Goal: Communication & Community: Answer question/provide support

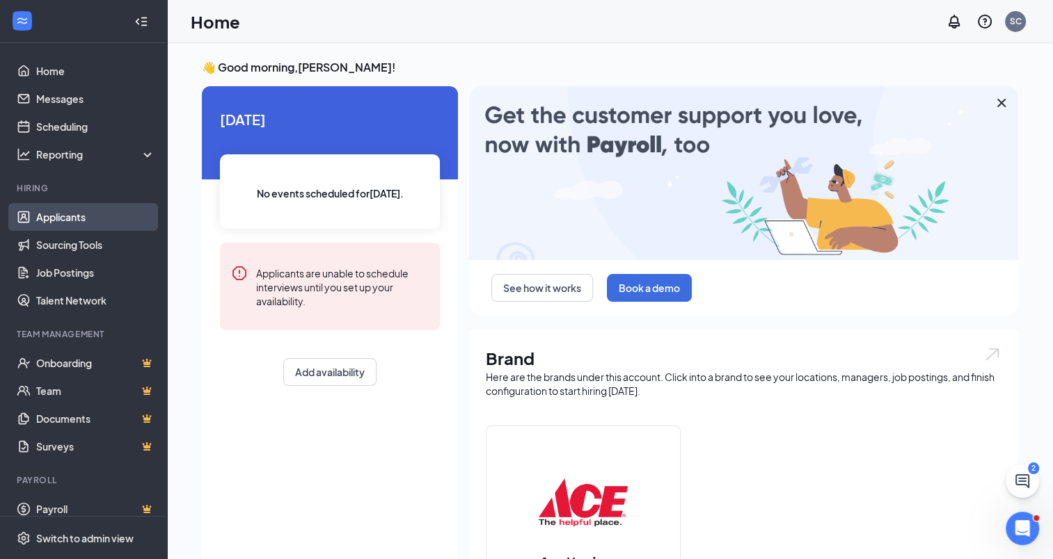
click at [61, 212] on link "Applicants" at bounding box center [95, 217] width 119 height 28
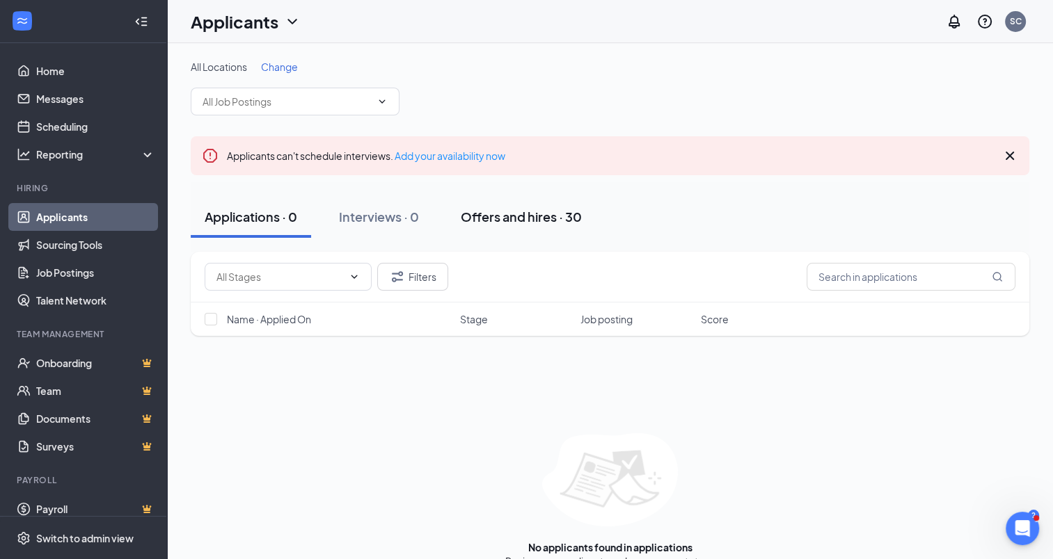
click at [534, 212] on div "Offers and hires · 30" at bounding box center [521, 216] width 121 height 17
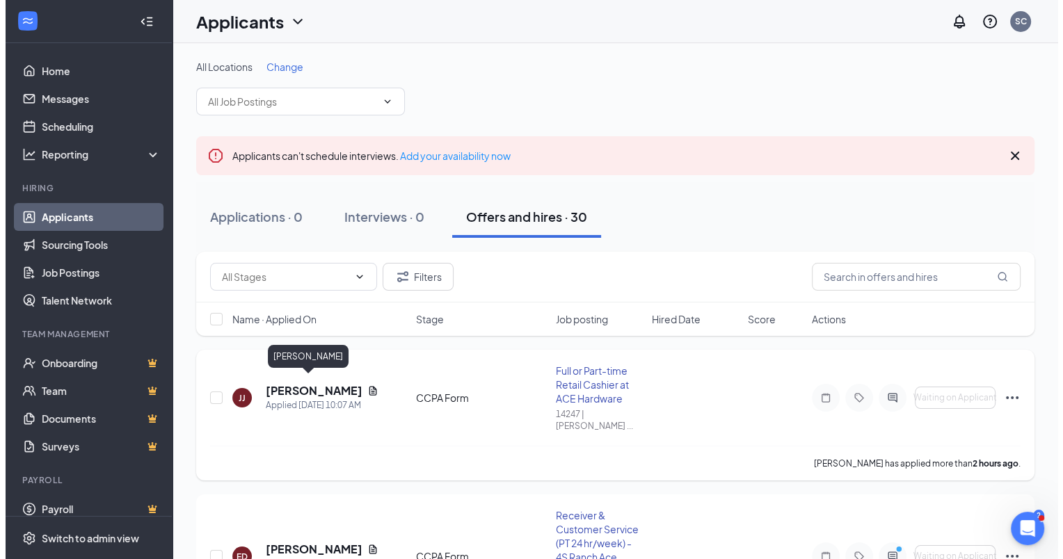
scroll to position [139, 0]
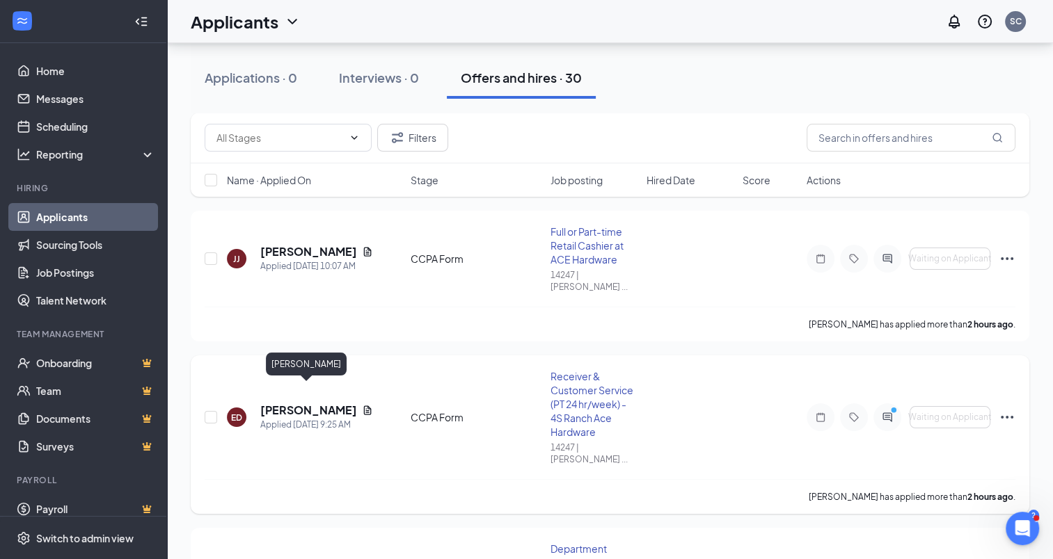
click at [319, 403] on h5 "[PERSON_NAME]" at bounding box center [308, 410] width 96 height 15
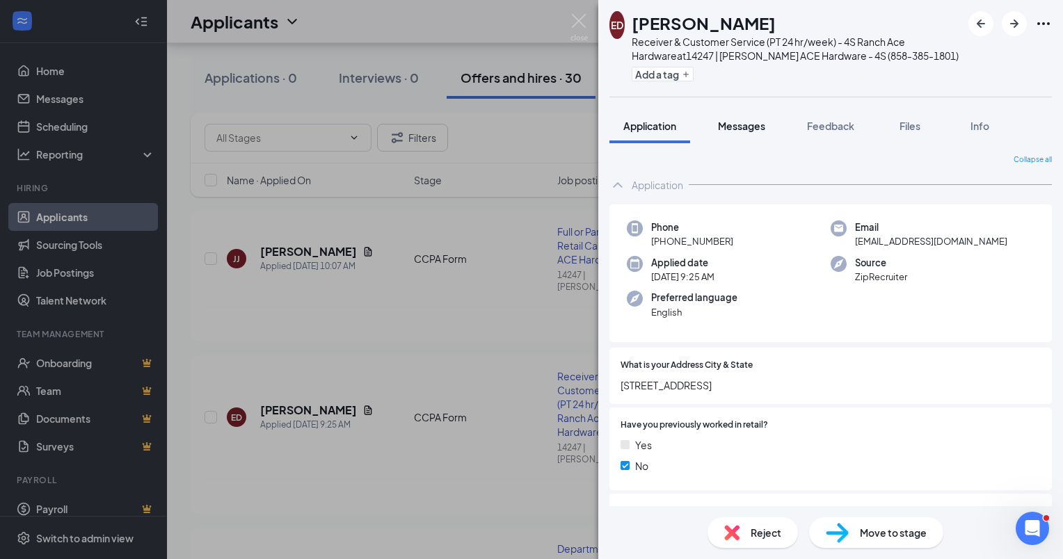
click at [754, 127] on span "Messages" at bounding box center [741, 126] width 47 height 13
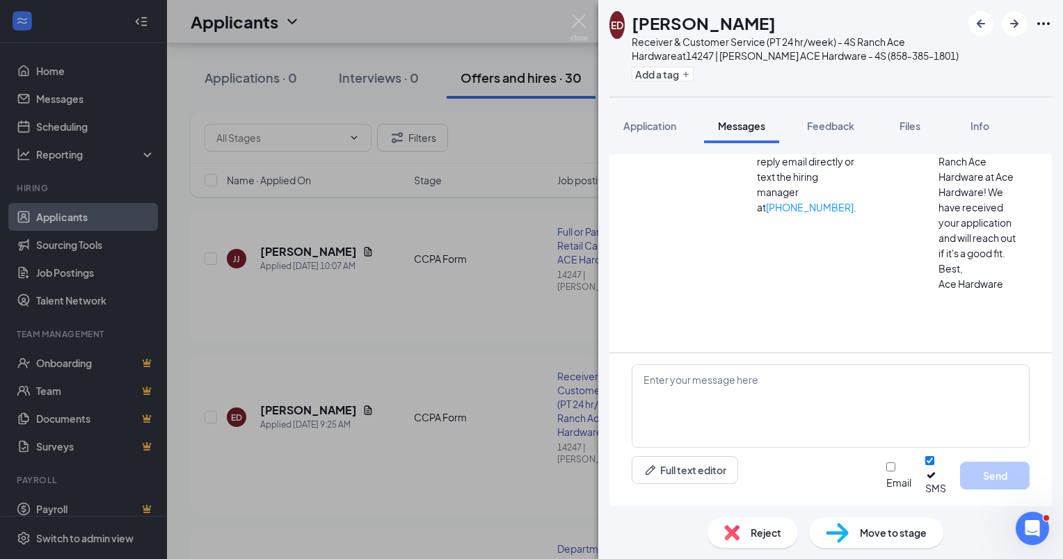
scroll to position [444, 0]
click at [667, 390] on textarea at bounding box center [831, 406] width 398 height 83
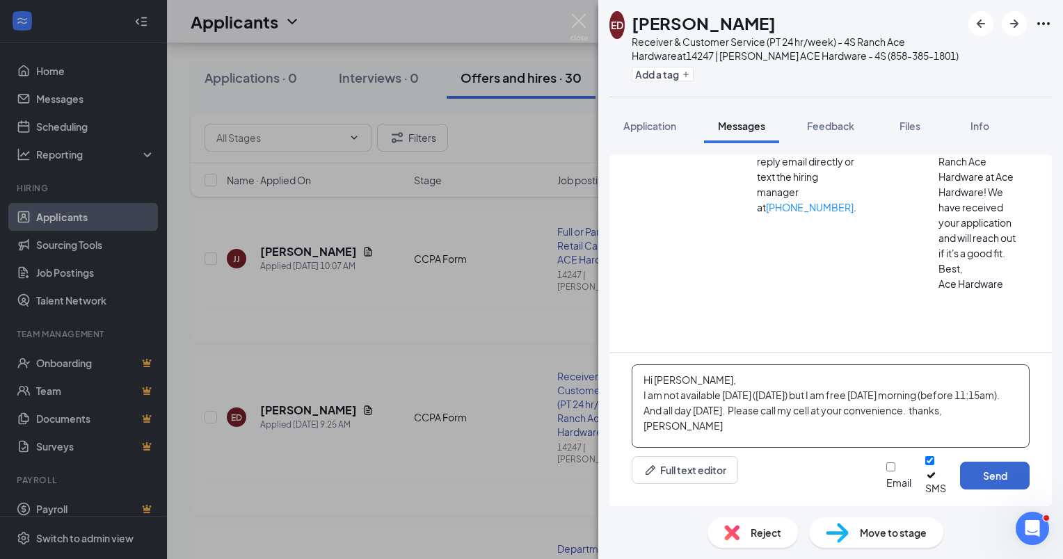
type textarea "Hi Edward, I am not available tomorrow (Tuesday) but I am free Wednesday mornin…"
click at [1002, 478] on button "Send" at bounding box center [995, 476] width 70 height 28
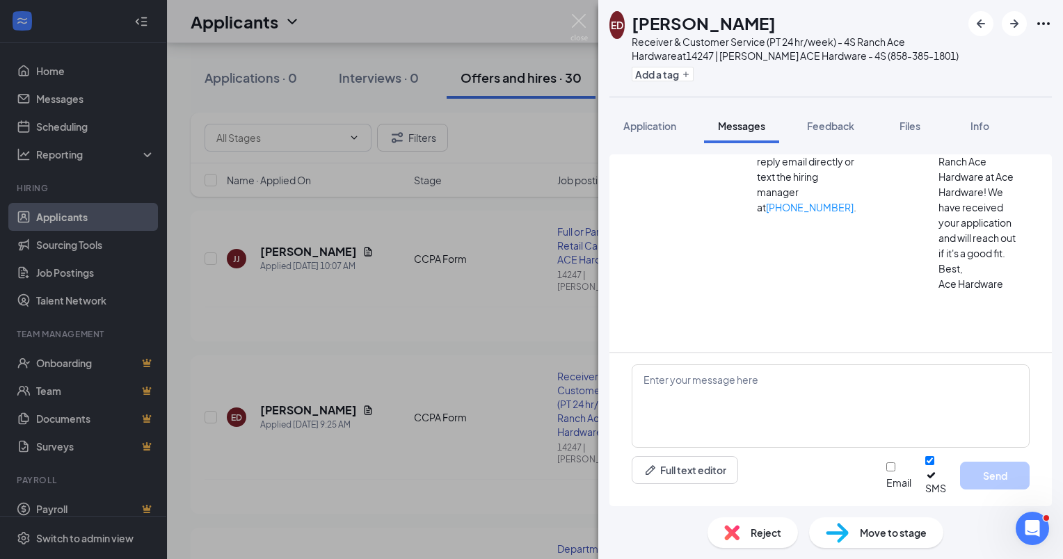
scroll to position [594, 0]
click at [1051, 23] on icon "Ellipses" at bounding box center [1043, 23] width 17 height 17
click at [950, 56] on link "View full application" at bounding box center [938, 48] width 90 height 15
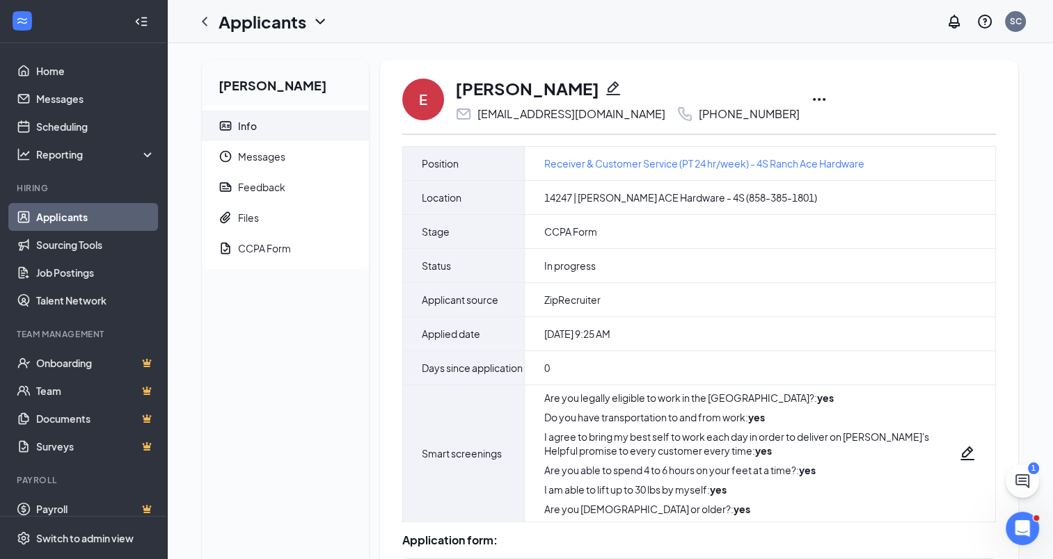
click at [811, 95] on icon "Ellipses" at bounding box center [819, 99] width 17 height 17
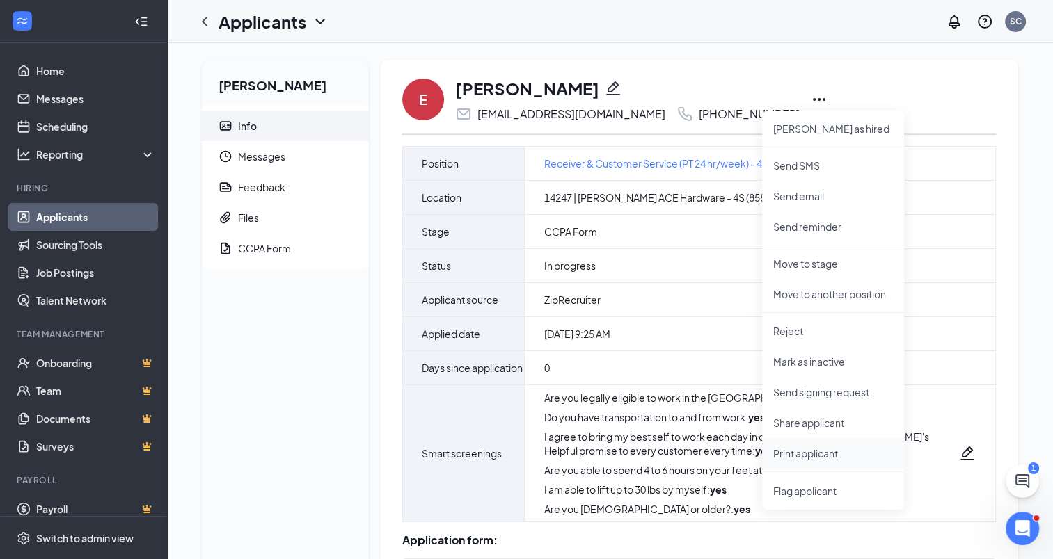
click at [821, 454] on p "Print applicant" at bounding box center [833, 454] width 120 height 14
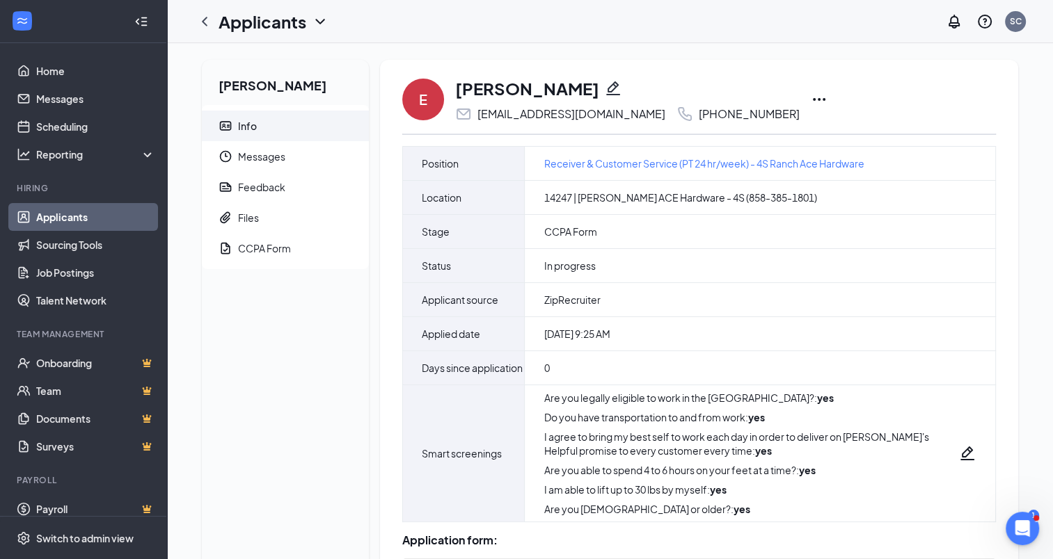
drag, startPoint x: 72, startPoint y: 217, endPoint x: 139, endPoint y: 218, distance: 67.5
click at [72, 217] on link "Applicants" at bounding box center [95, 217] width 119 height 28
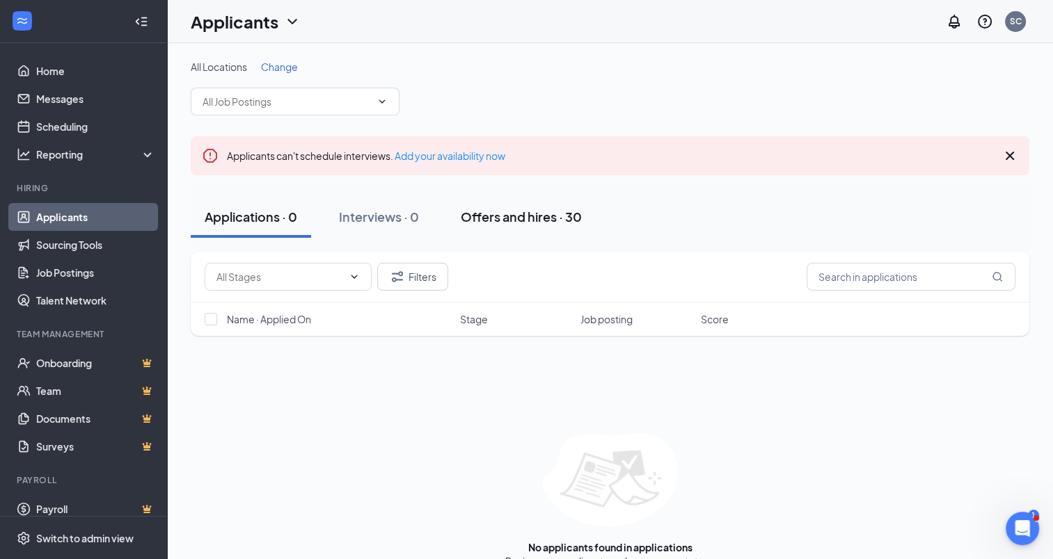
click at [521, 219] on div "Offers and hires · 30" at bounding box center [521, 216] width 121 height 17
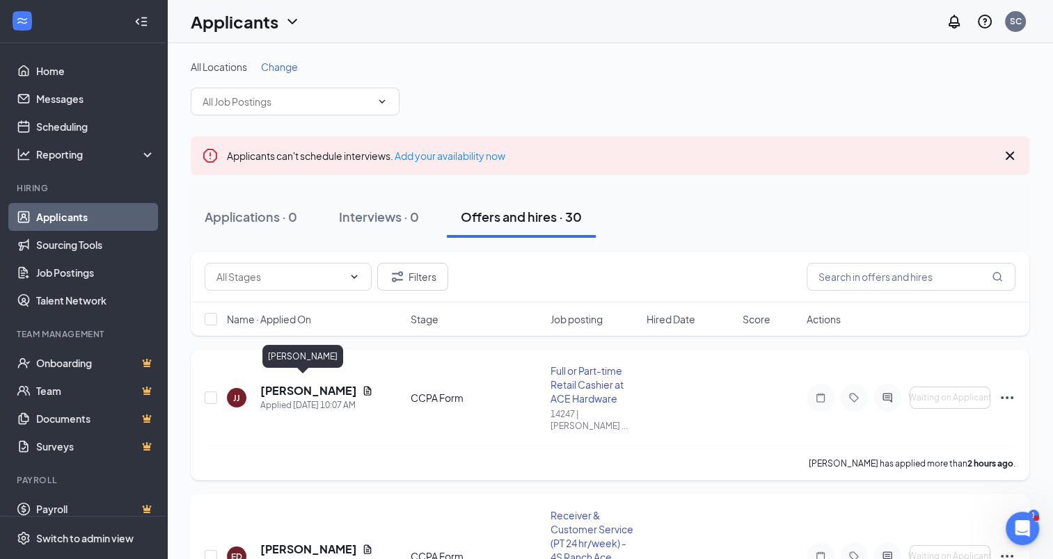
click at [281, 384] on h5 "[PERSON_NAME]" at bounding box center [308, 390] width 96 height 15
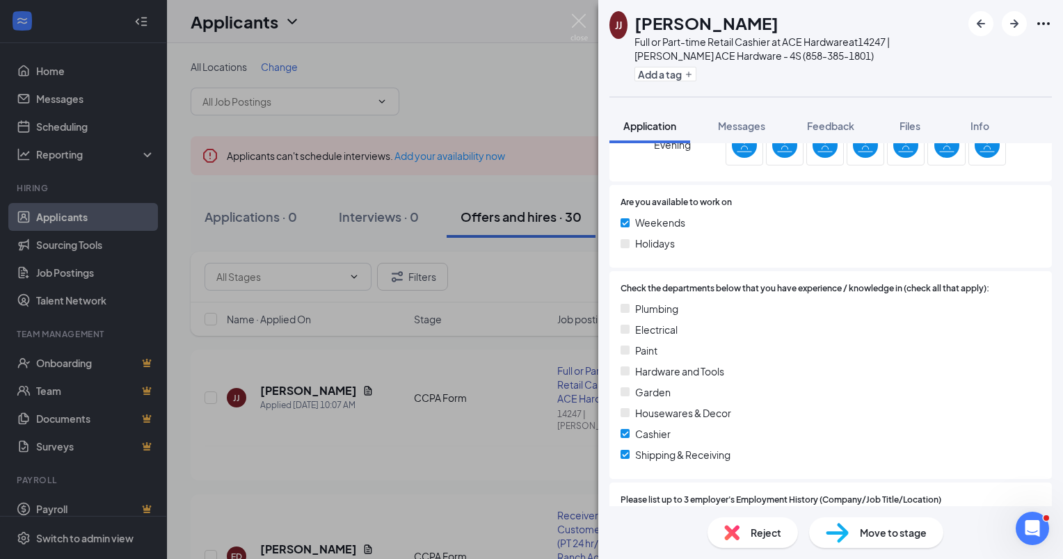
scroll to position [904, 0]
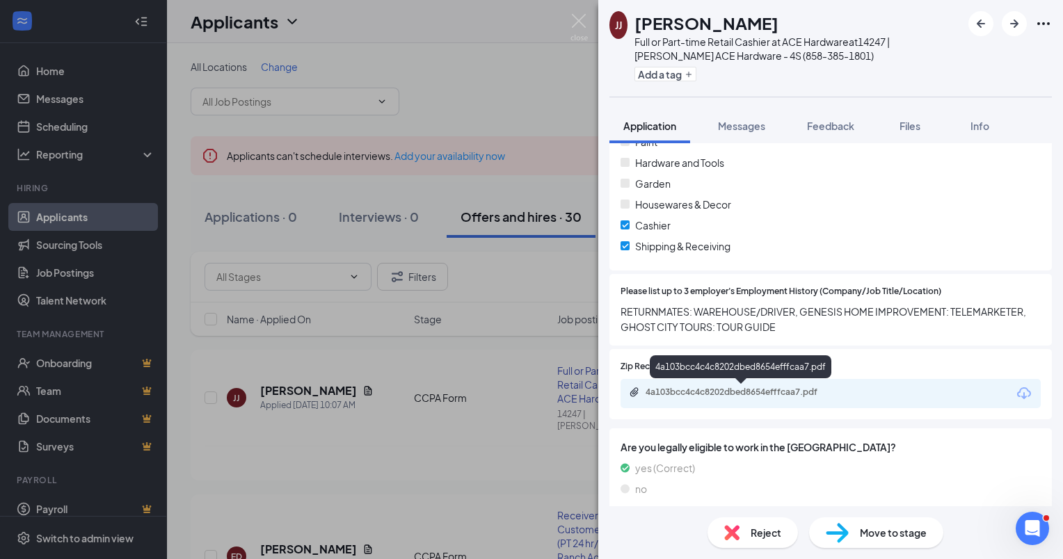
click at [756, 390] on div "4a103bcc4c4c8202dbed8654efffcaa7.pdf" at bounding box center [743, 392] width 195 height 11
click at [755, 125] on span "Messages" at bounding box center [741, 126] width 47 height 13
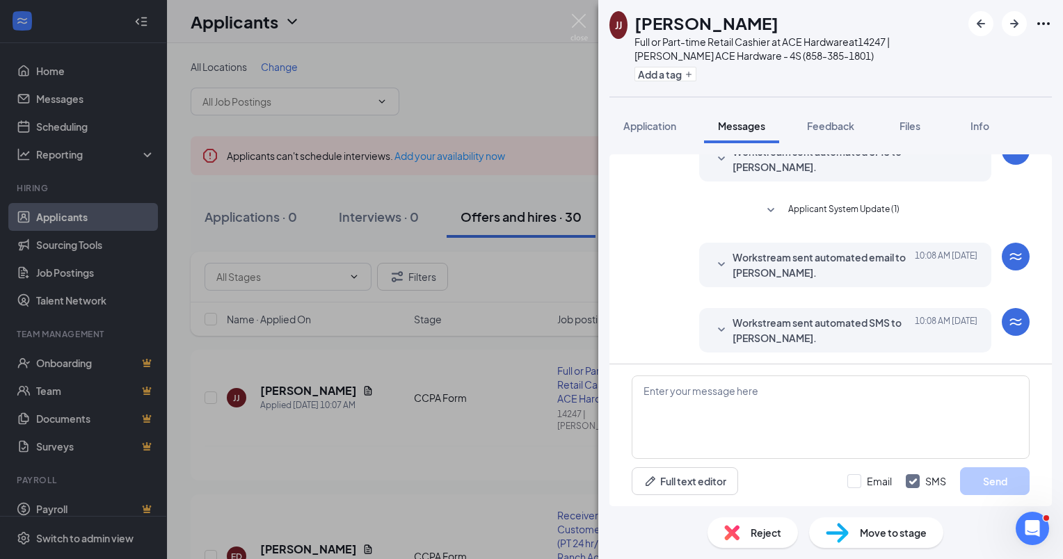
scroll to position [132, 0]
click at [652, 392] on textarea at bounding box center [831, 417] width 398 height 83
click at [664, 122] on span "Application" at bounding box center [649, 126] width 53 height 13
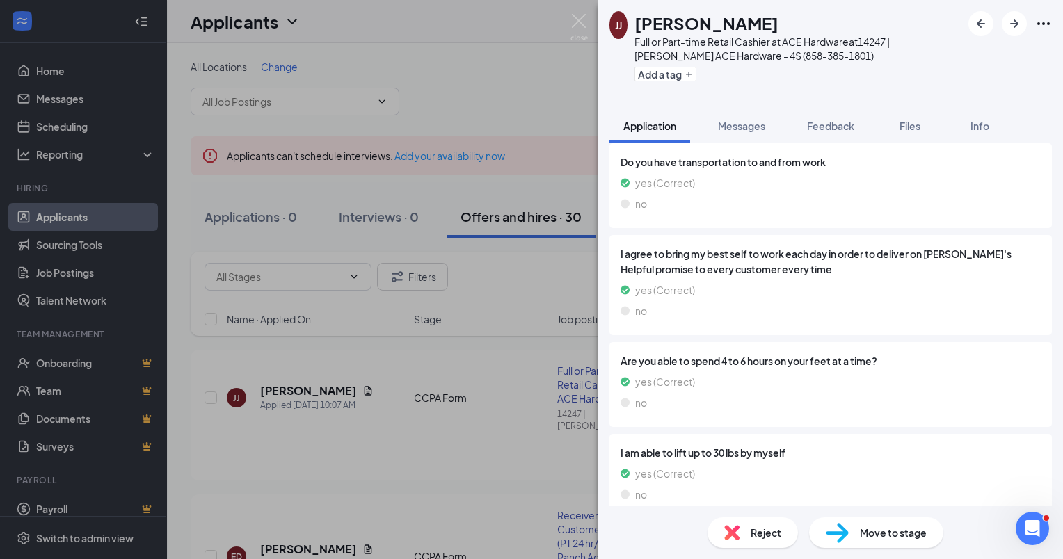
scroll to position [1417, 0]
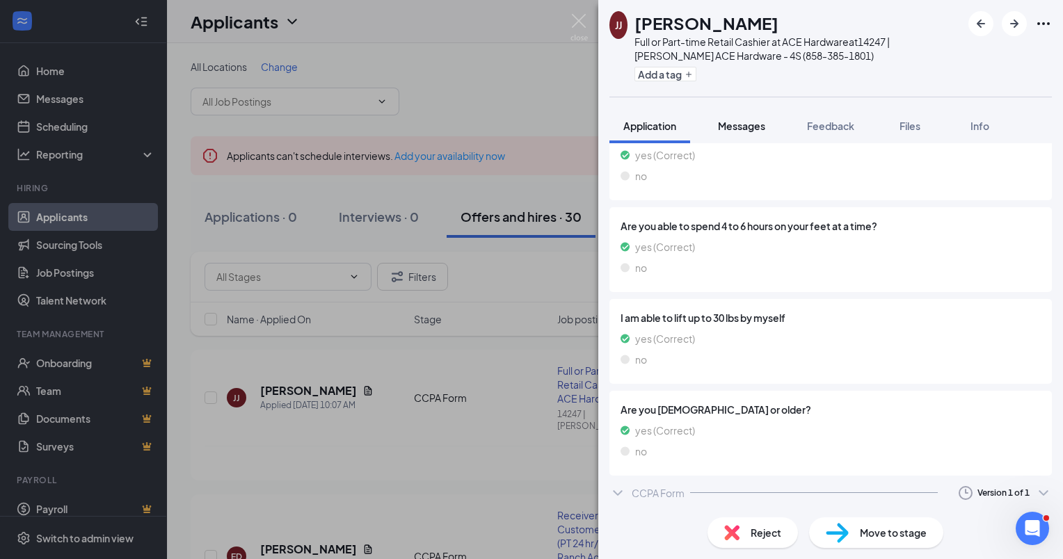
click at [749, 128] on span "Messages" at bounding box center [741, 126] width 47 height 13
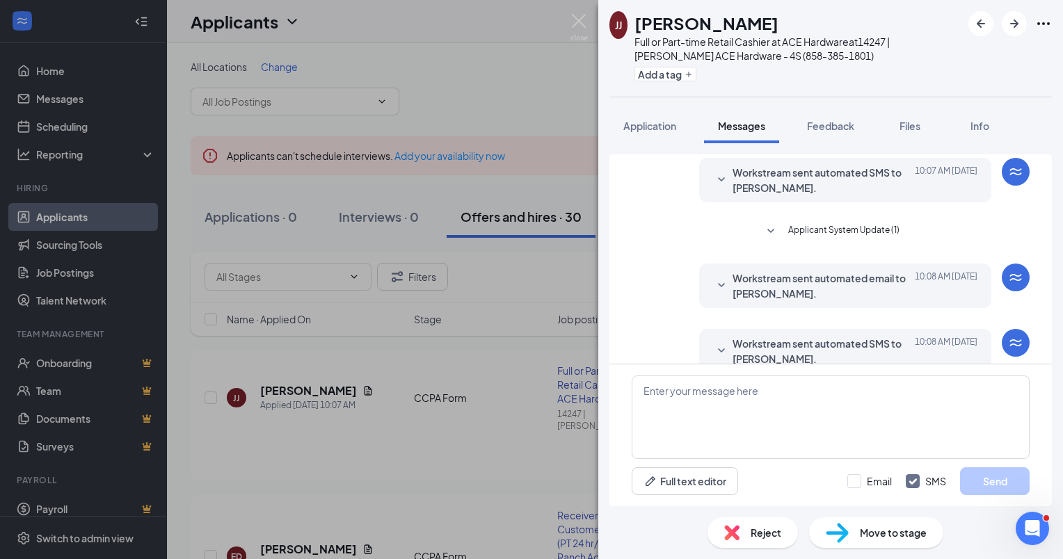
scroll to position [132, 0]
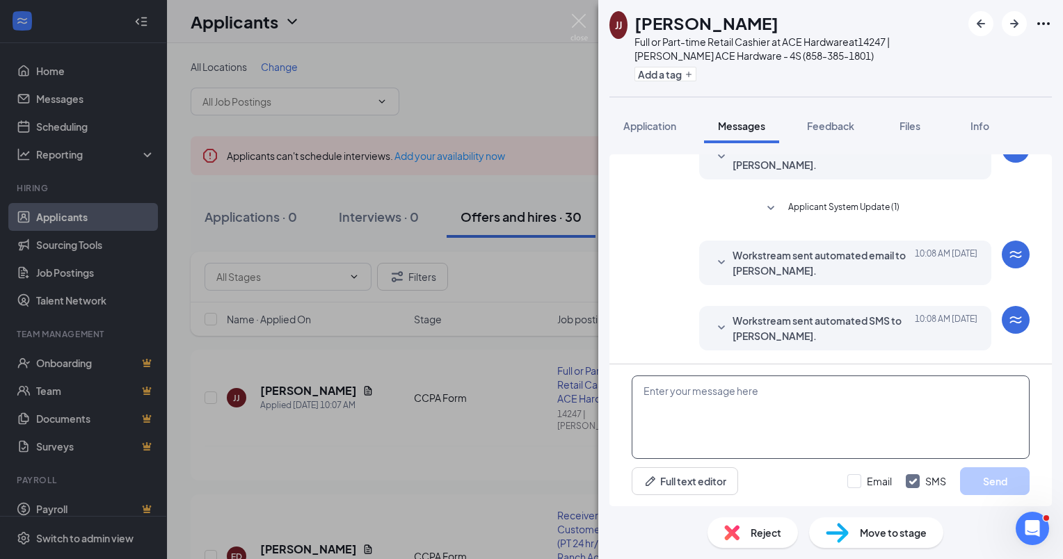
click at [657, 398] on textarea at bounding box center [831, 417] width 398 height 83
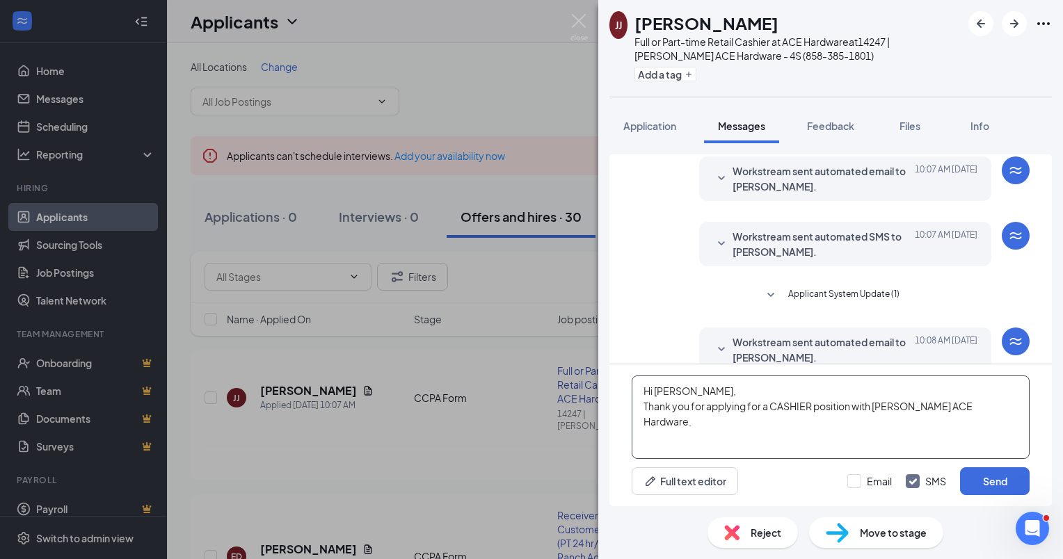
scroll to position [0, 0]
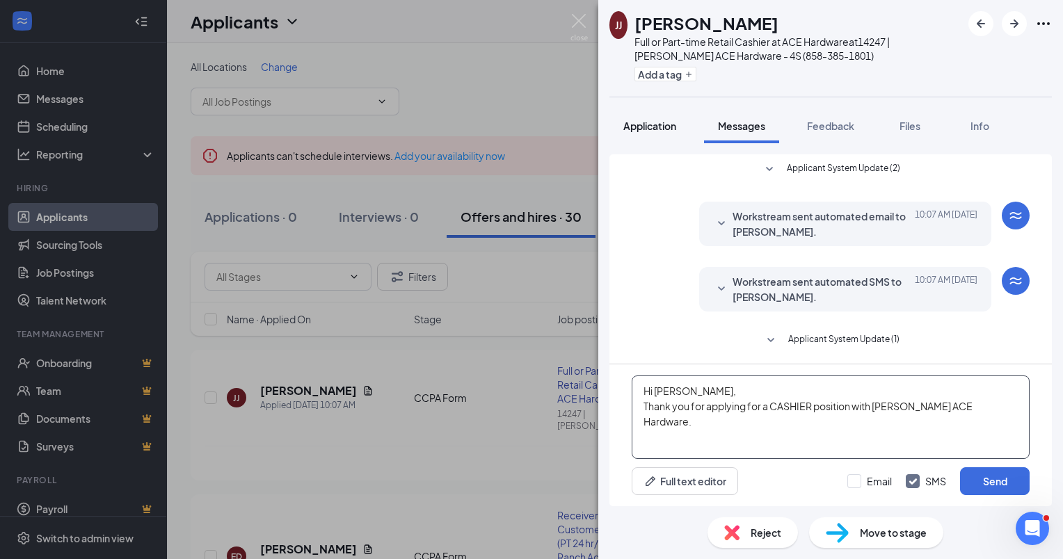
type textarea "Hi [PERSON_NAME], Thank you for applying for a CASHIER position with [PERSON_NA…"
click at [661, 125] on span "Application" at bounding box center [649, 126] width 53 height 13
